Goal: Task Accomplishment & Management: Complete application form

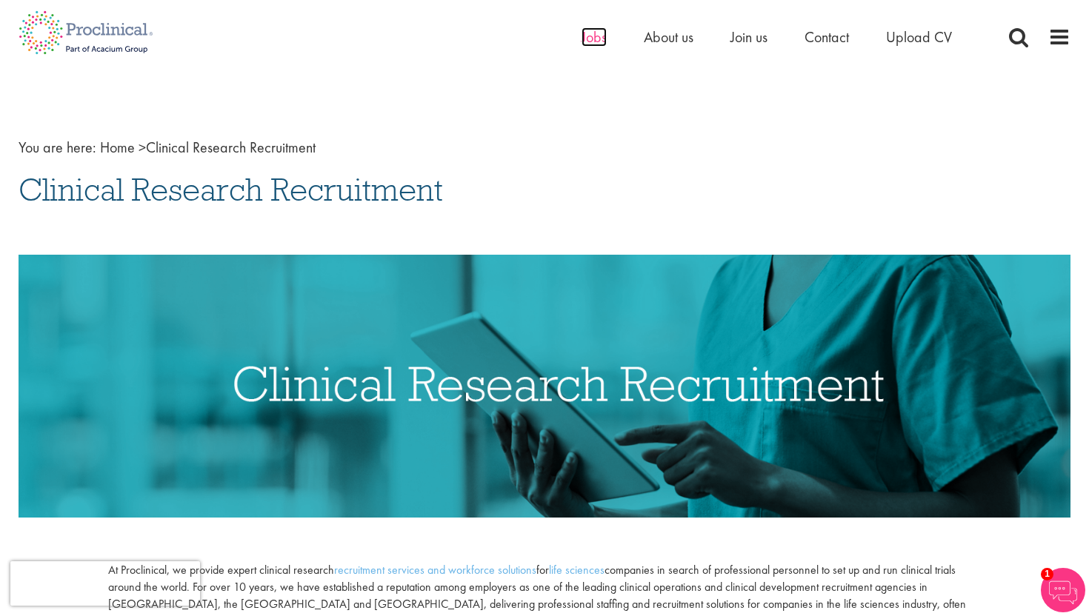
click at [595, 30] on span "Jobs" at bounding box center [594, 36] width 25 height 19
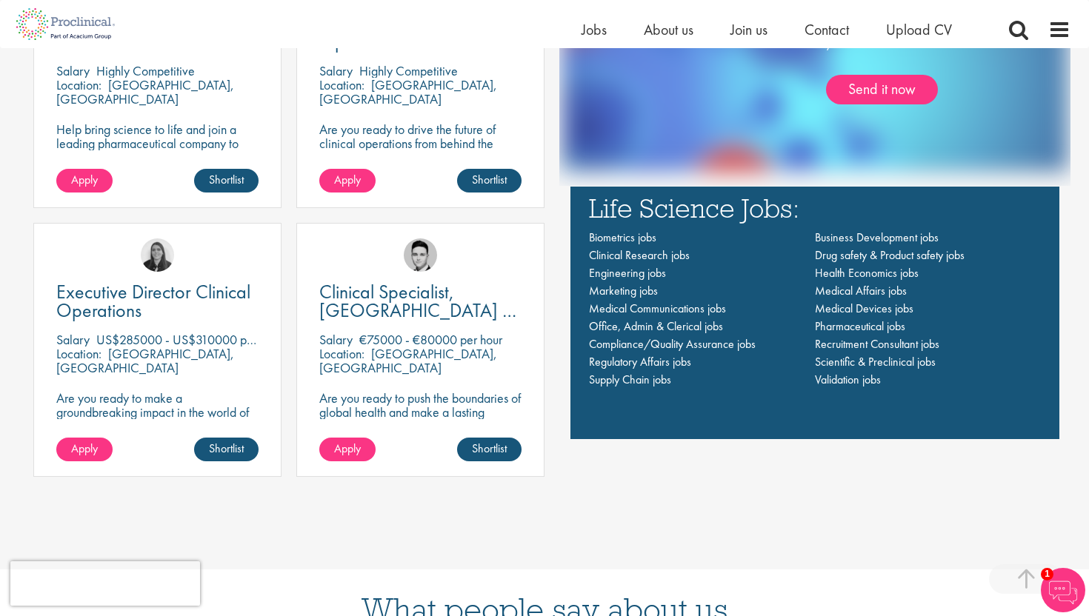
scroll to position [1108, 0]
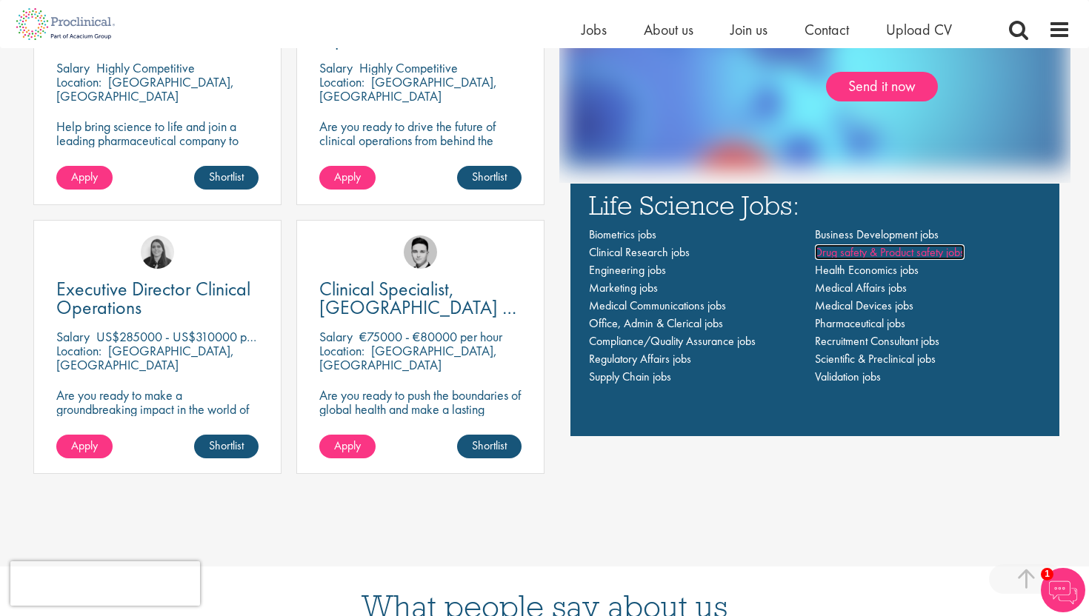
click at [890, 250] on span "Drug safety & Product safety jobs" at bounding box center [890, 253] width 150 height 16
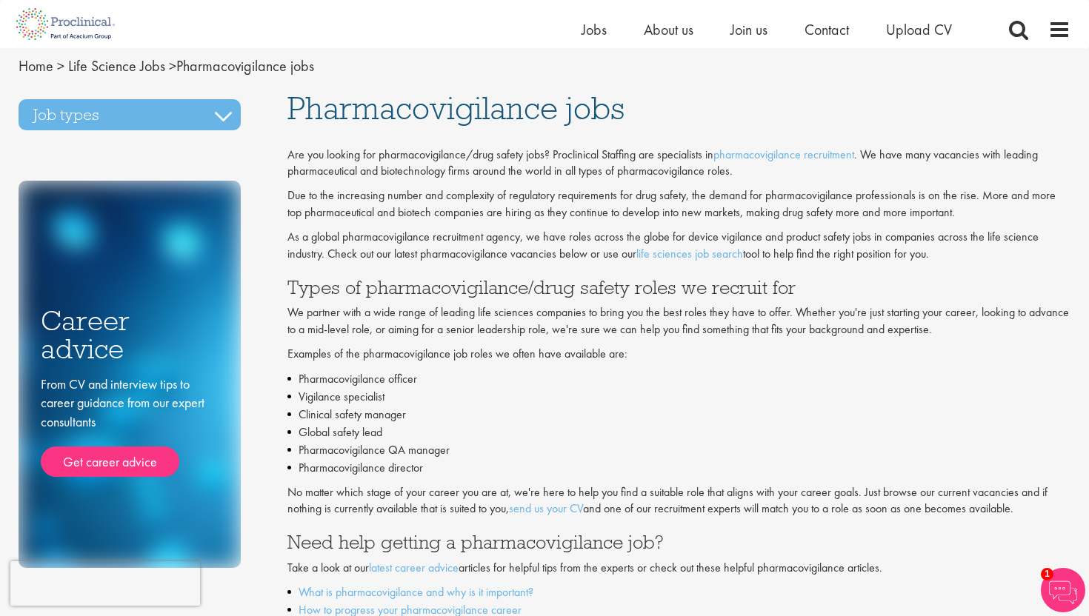
scroll to position [13, 0]
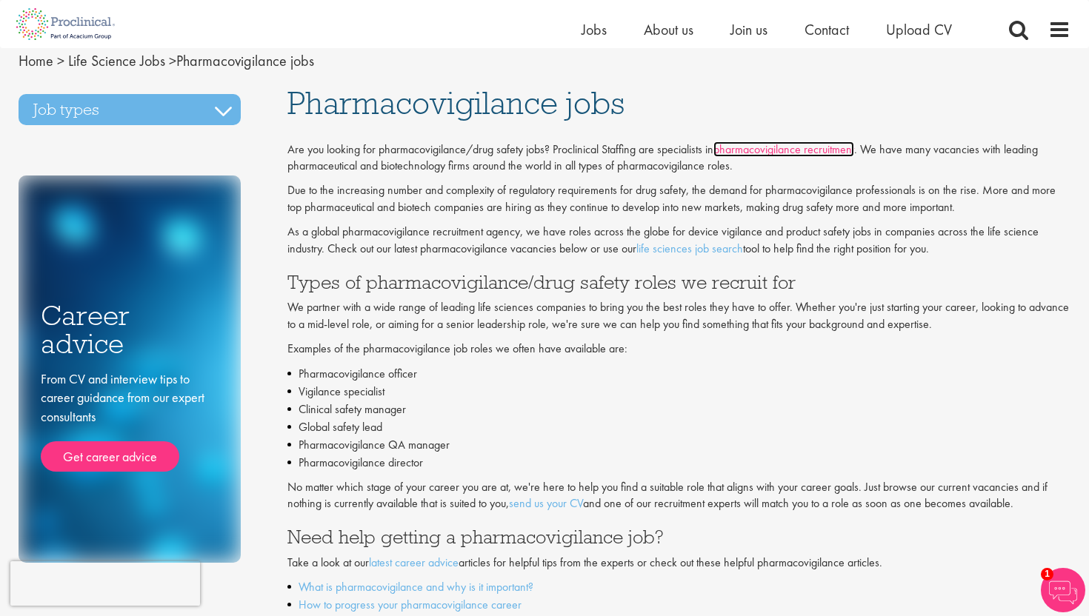
click at [836, 153] on link "pharmacovigilance recruitment" at bounding box center [784, 150] width 141 height 16
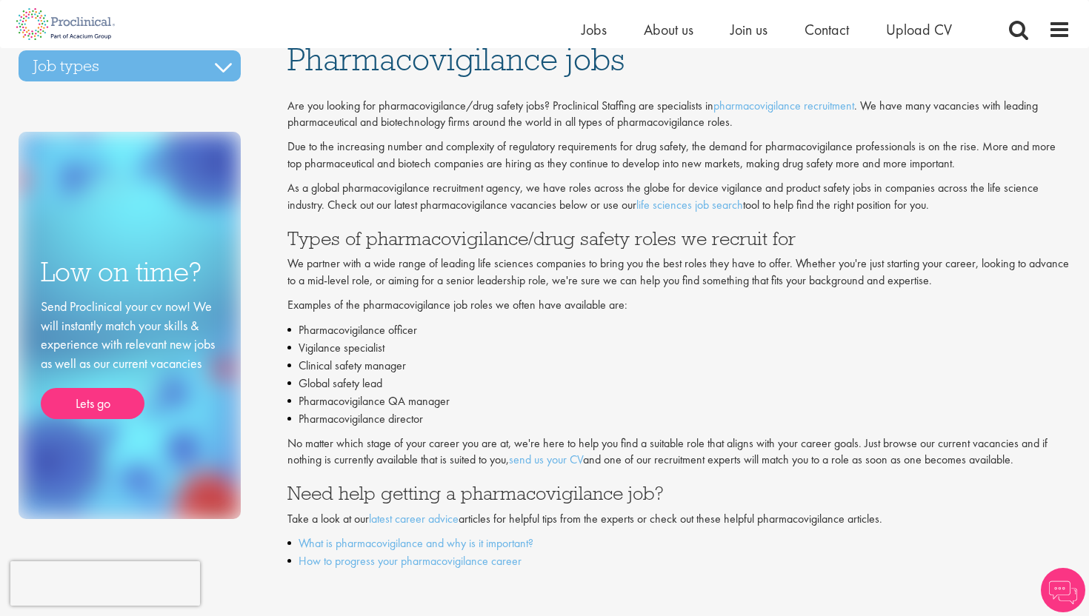
scroll to position [59, 0]
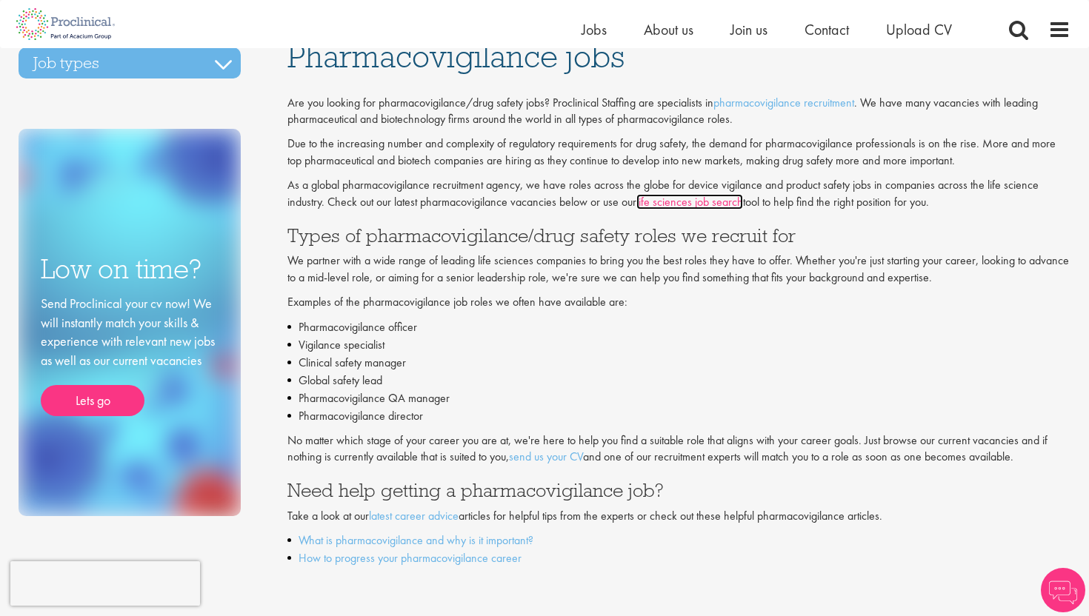
click at [676, 209] on link "life sciences job search" at bounding box center [689, 202] width 107 height 16
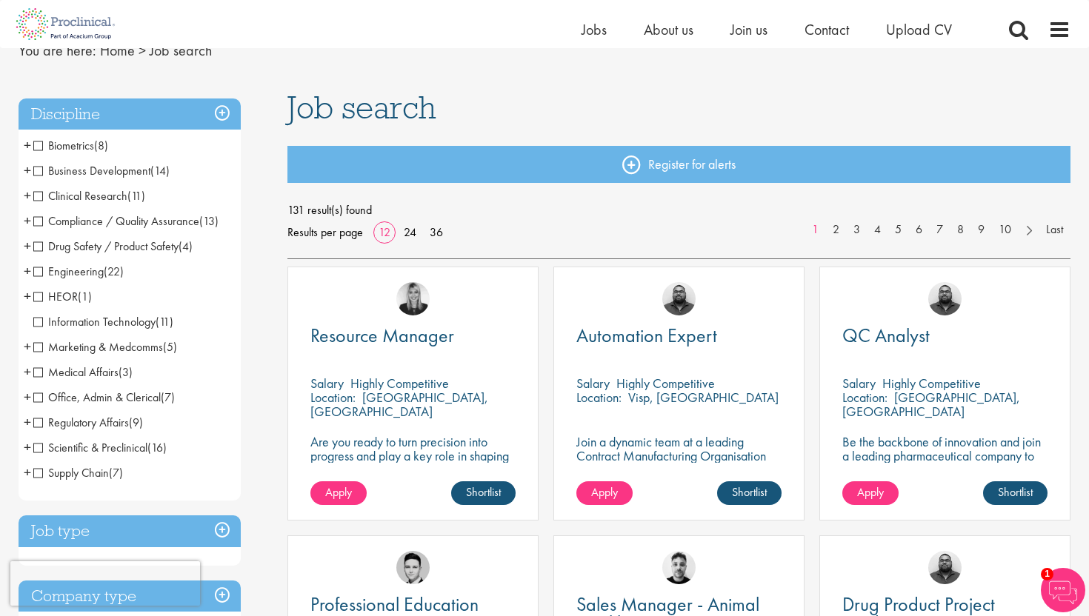
scroll to position [72, 0]
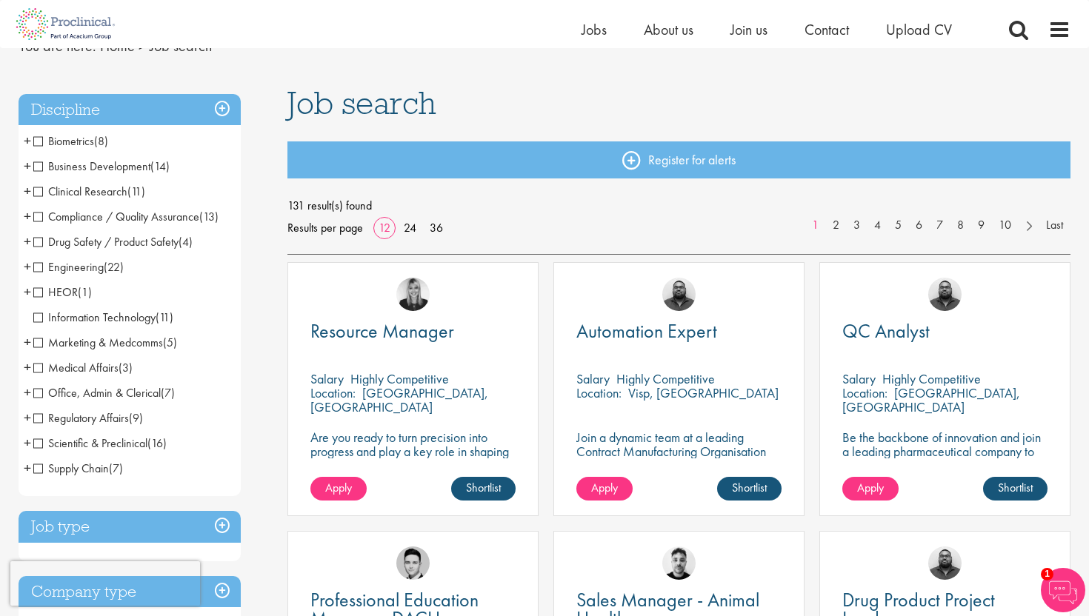
click at [35, 244] on span "Drug Safety / Product Safety" at bounding box center [105, 242] width 145 height 16
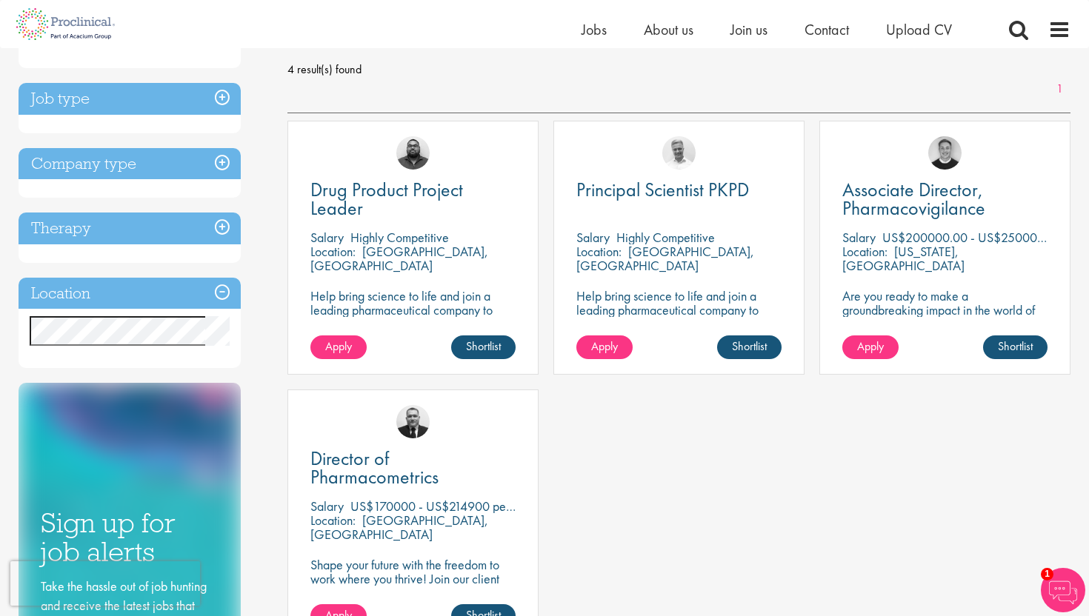
scroll to position [207, 0]
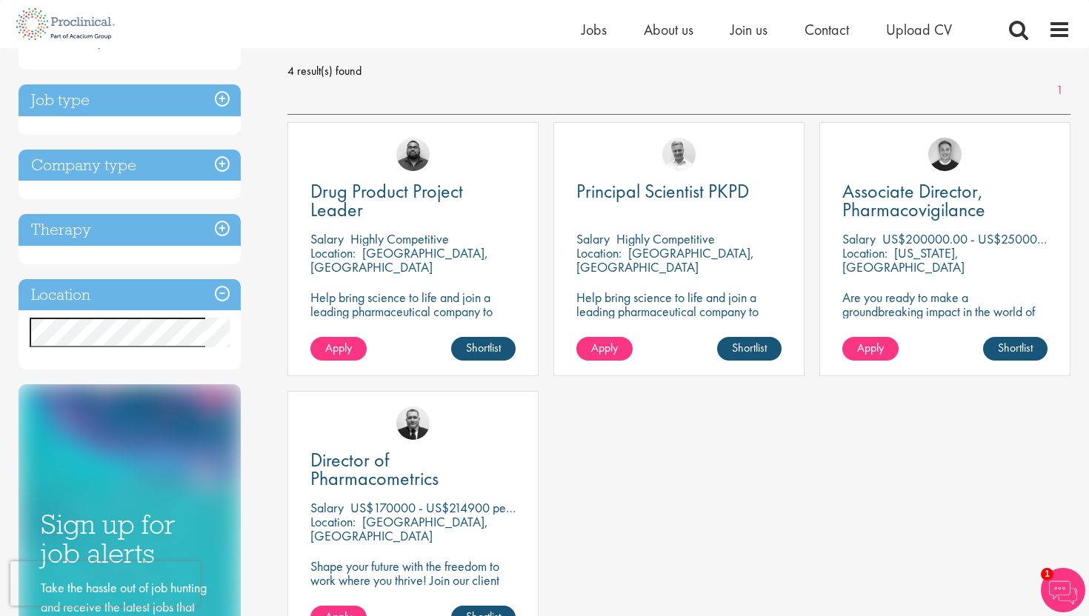
click at [223, 97] on h3 "Job type" at bounding box center [130, 100] width 222 height 32
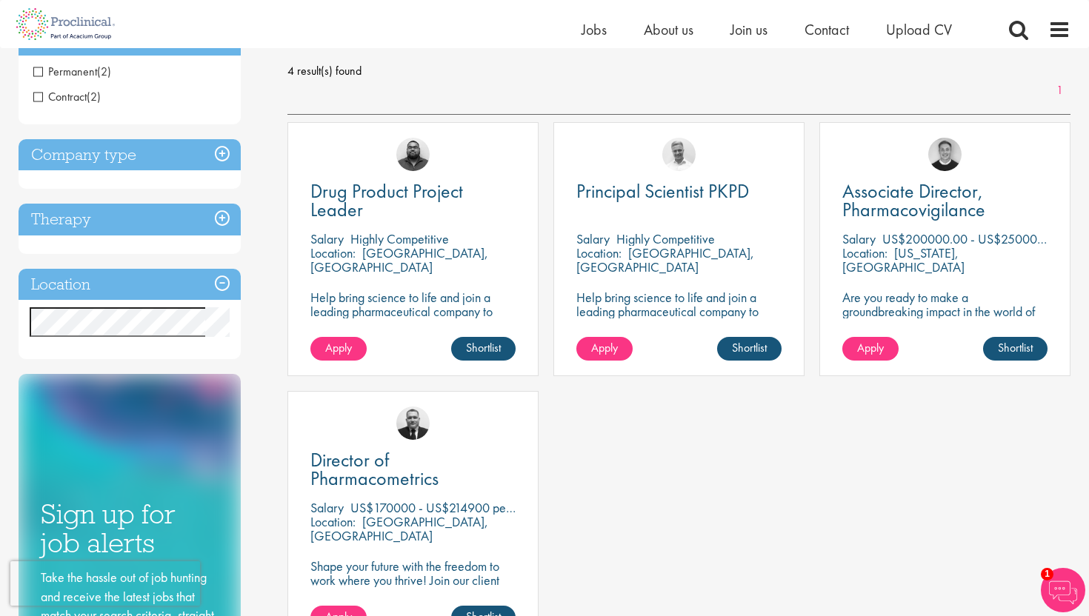
click at [226, 168] on h3 "Company type" at bounding box center [130, 155] width 222 height 32
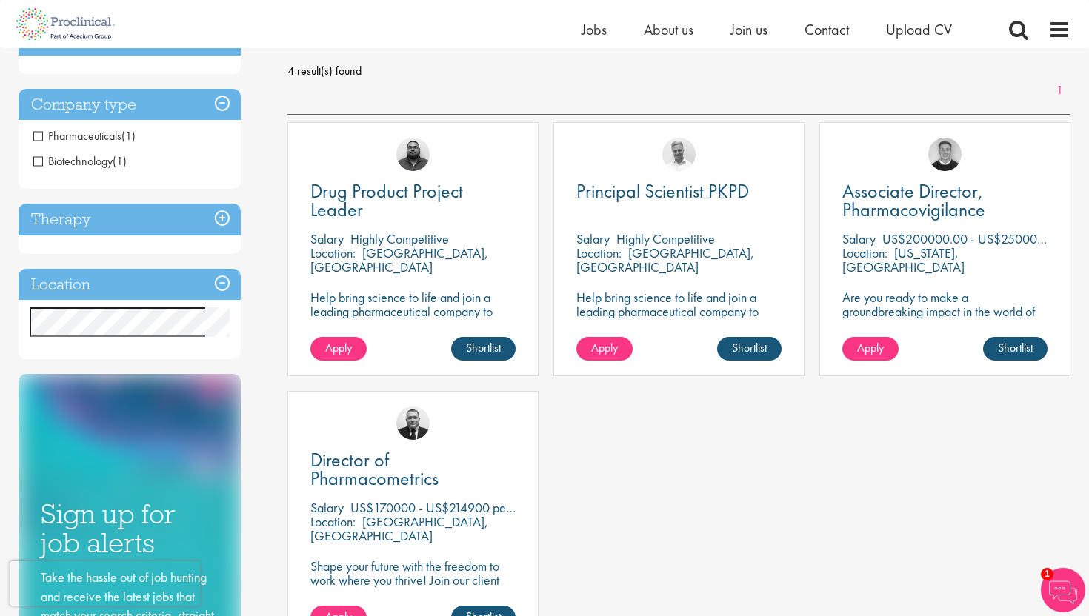
click at [223, 222] on h3 "Therapy" at bounding box center [130, 220] width 222 height 32
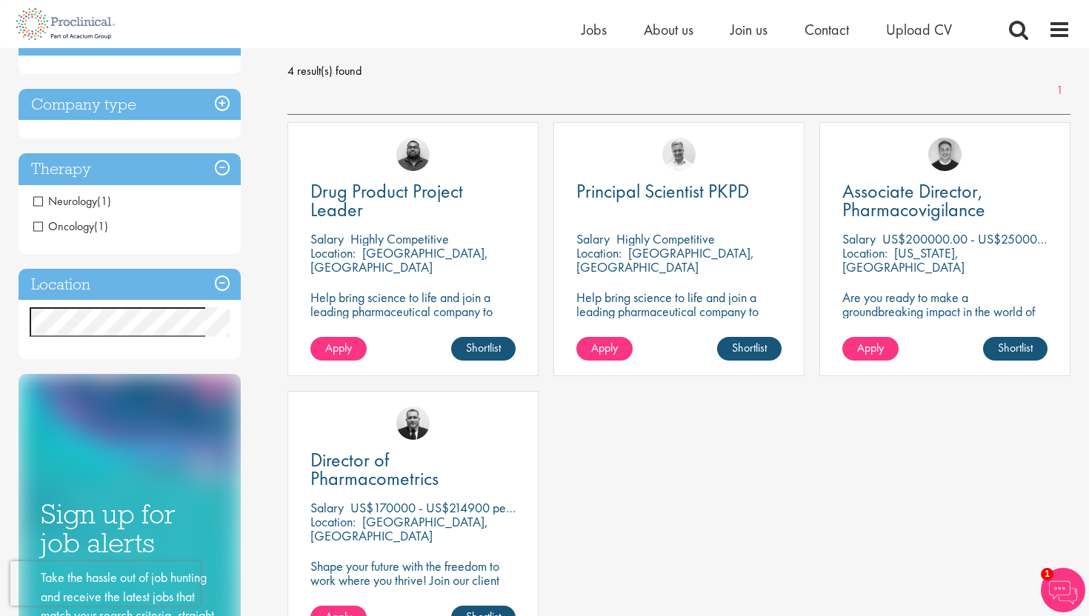
click at [222, 290] on h3 "Location" at bounding box center [130, 285] width 222 height 32
click at [222, 285] on h3 "Location" at bounding box center [130, 285] width 222 height 32
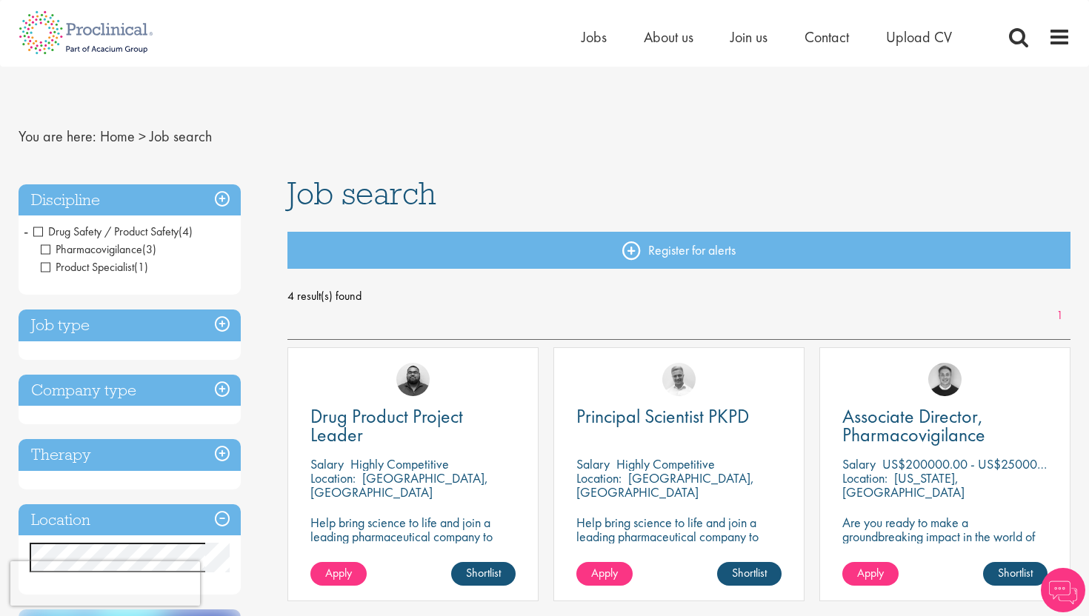
click at [47, 264] on span "Product Specialist" at bounding box center [87, 267] width 93 height 16
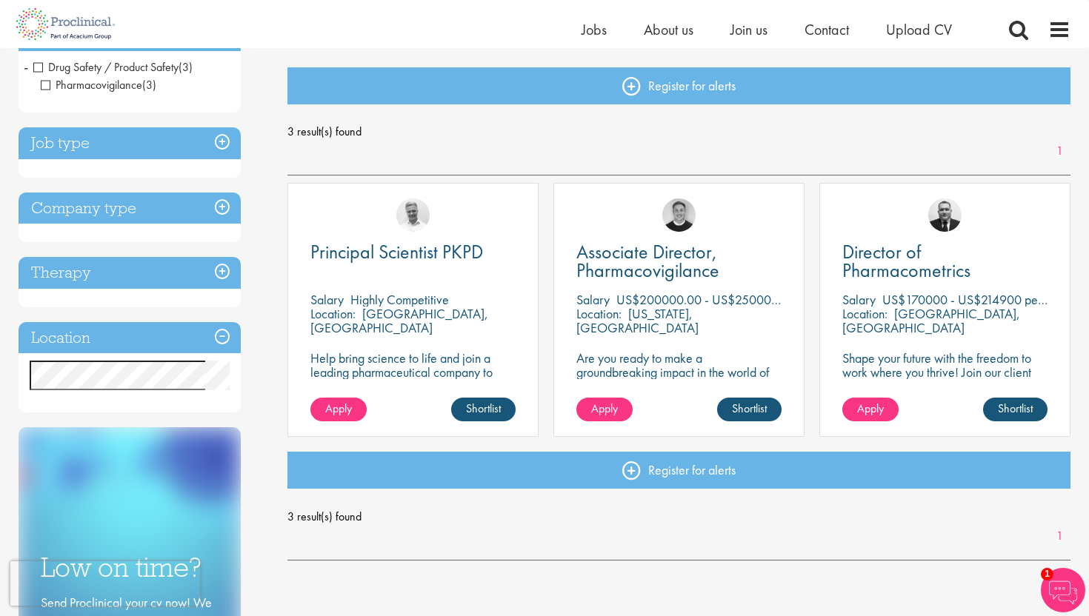
scroll to position [162, 0]
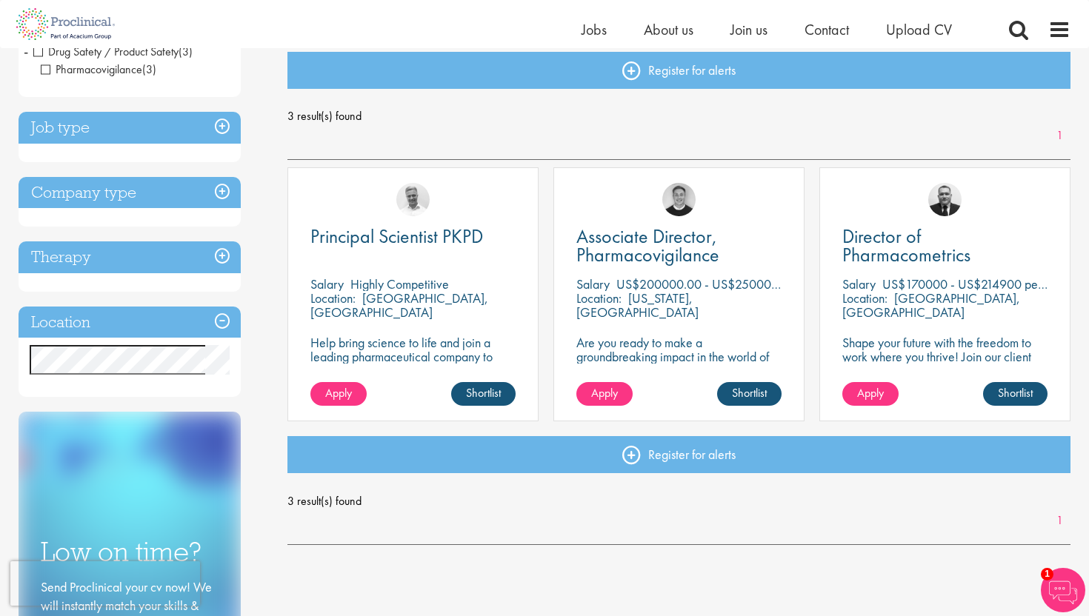
click at [413, 291] on p "[GEOGRAPHIC_DATA], [GEOGRAPHIC_DATA]" at bounding box center [399, 305] width 178 height 31
click at [409, 239] on span "Principal Scientist PKPD" at bounding box center [396, 236] width 173 height 25
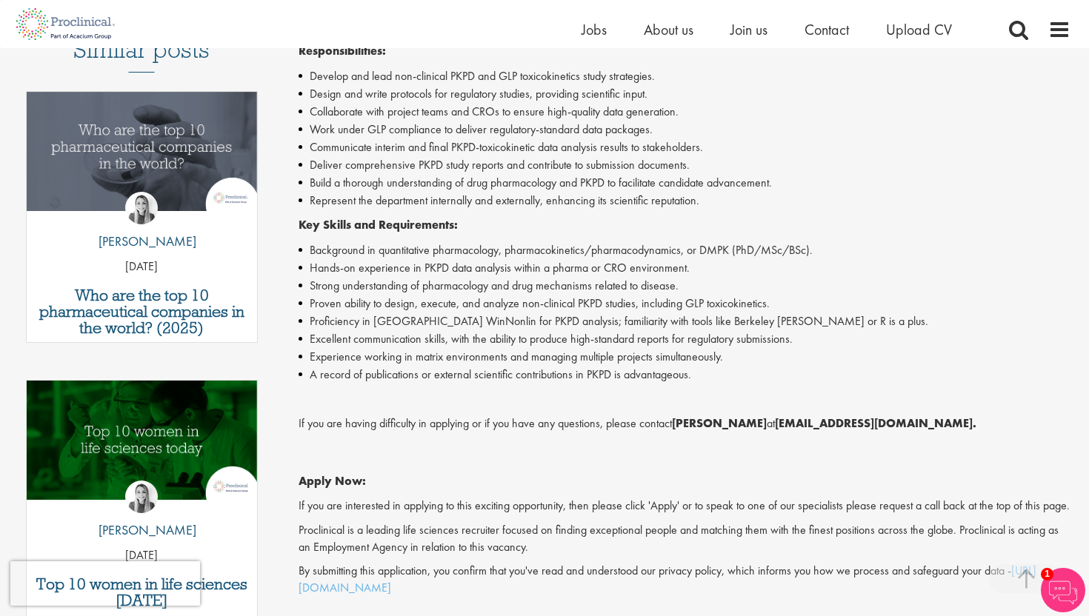
scroll to position [413, 0]
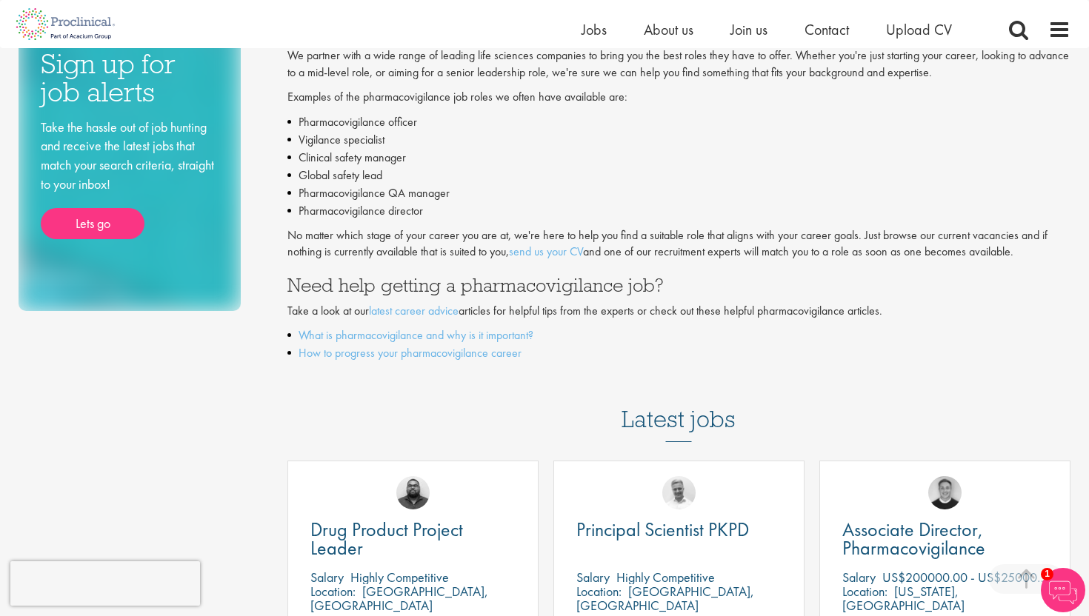
scroll to position [266, 0]
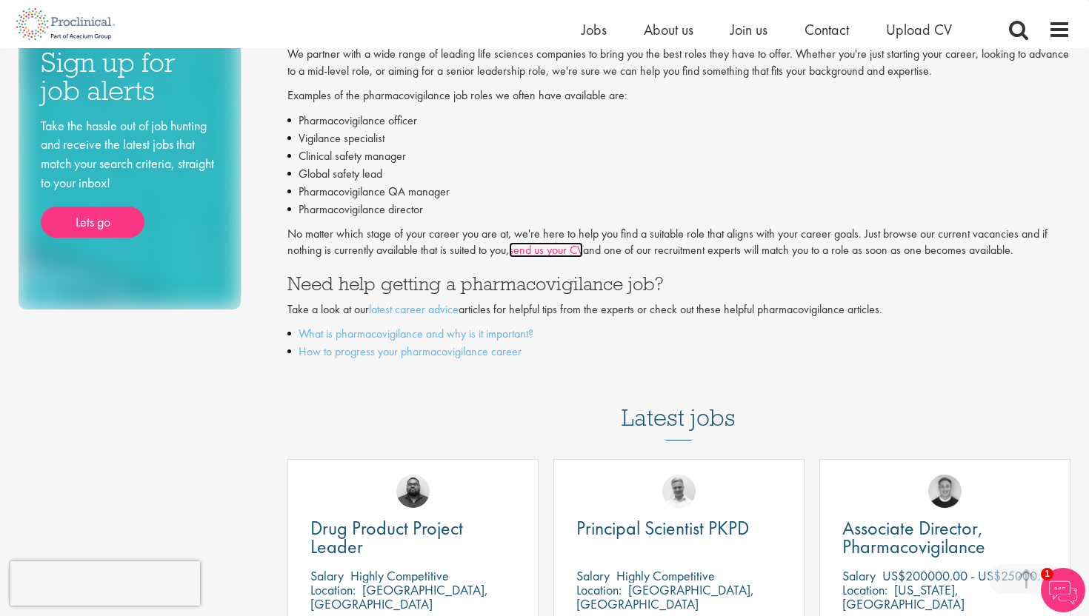
click at [568, 256] on link "send us your CV" at bounding box center [546, 250] width 74 height 16
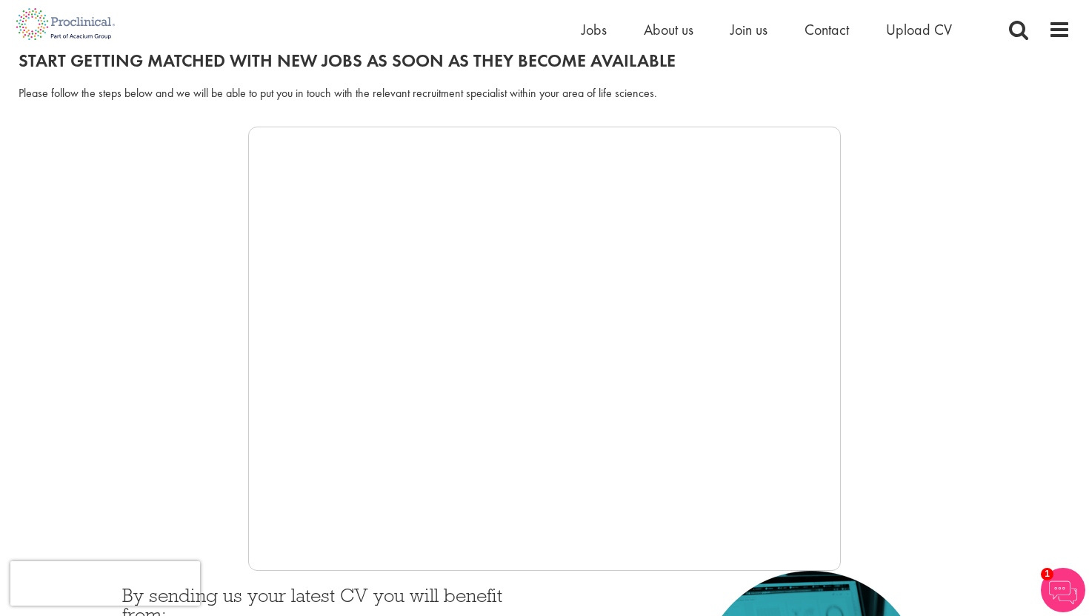
scroll to position [176, 0]
click at [185, 309] on div at bounding box center [545, 349] width 1052 height 445
click at [93, 362] on div at bounding box center [545, 349] width 1052 height 445
click at [199, 377] on div at bounding box center [545, 349] width 1052 height 445
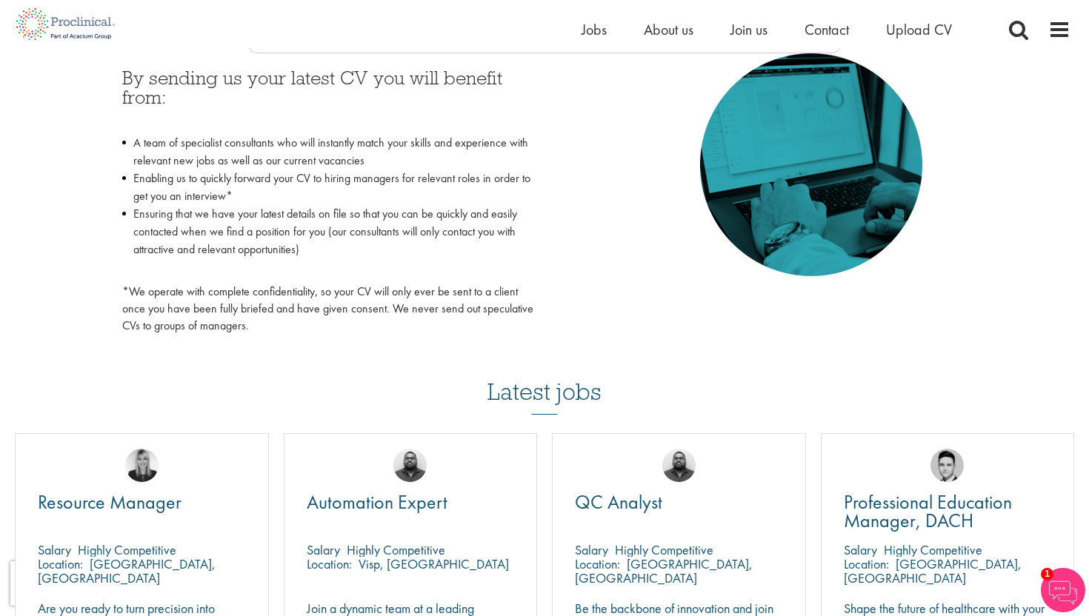
scroll to position [699, 0]
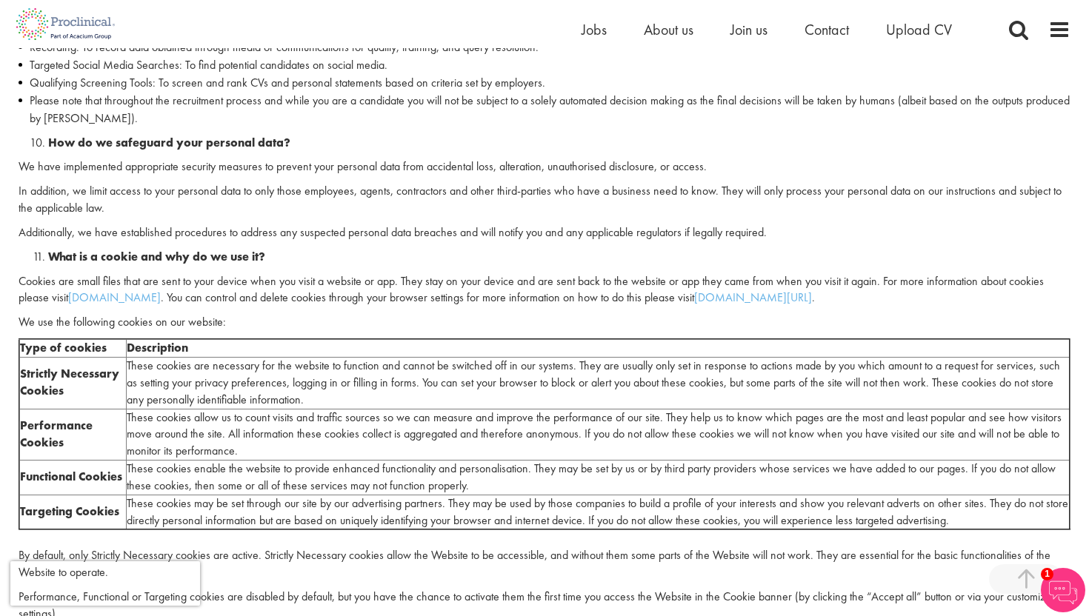
scroll to position [2040, 0]
